Goal: Navigation & Orientation: Go to known website

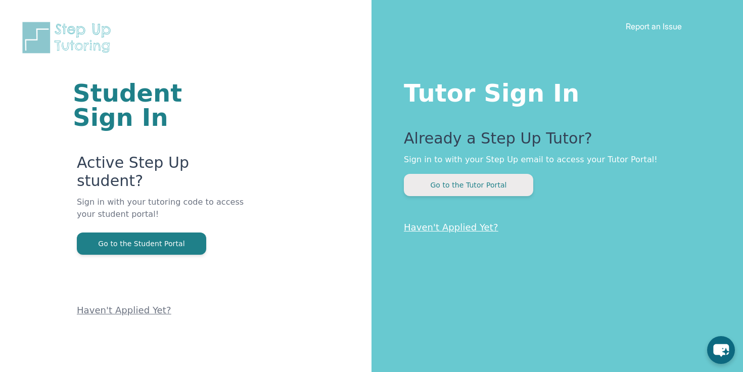
click at [474, 183] on button "Go to the Tutor Portal" at bounding box center [468, 185] width 129 height 22
